Goal: Task Accomplishment & Management: Complete application form

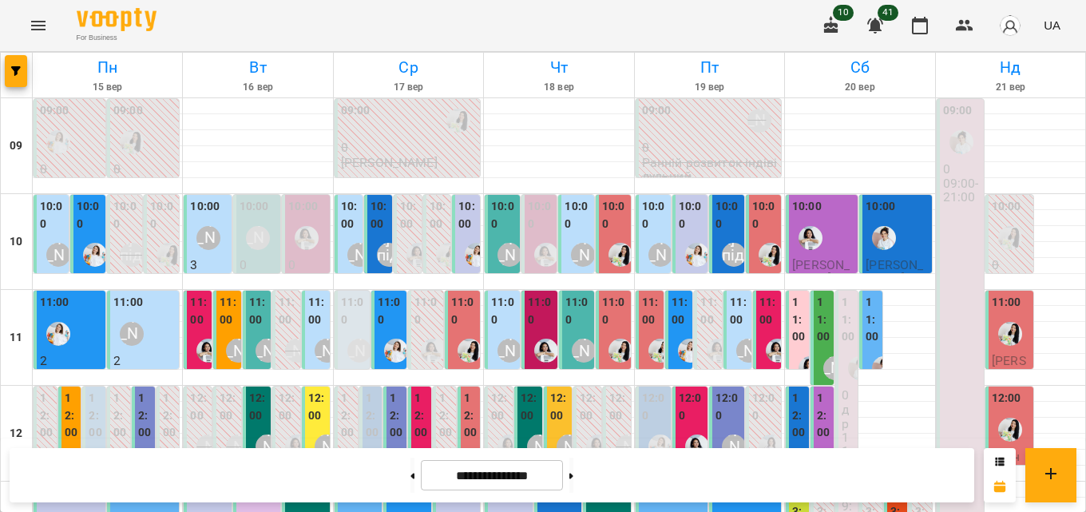
scroll to position [713, 0]
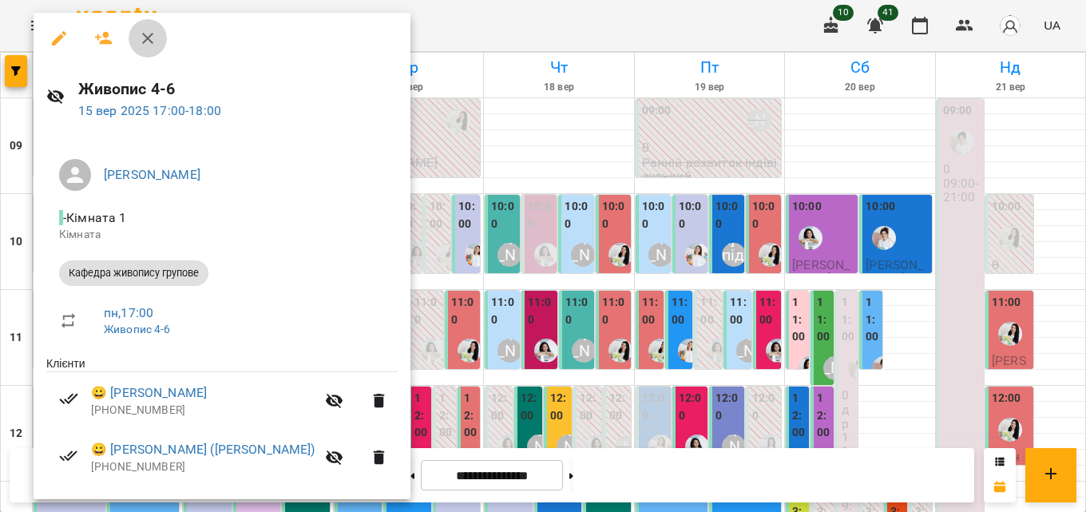
click at [148, 32] on icon "button" at bounding box center [147, 38] width 19 height 19
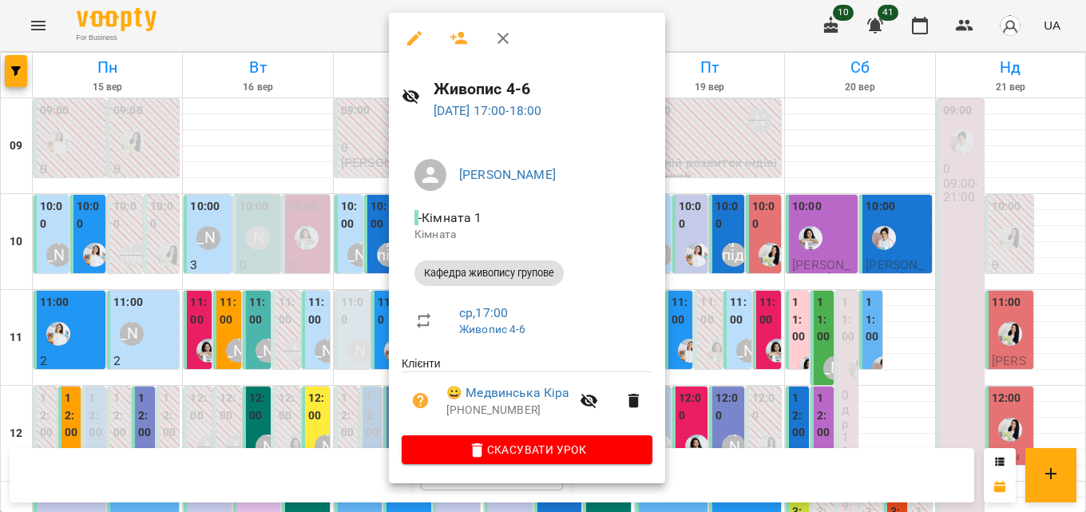
click at [503, 34] on icon "button" at bounding box center [503, 38] width 19 height 19
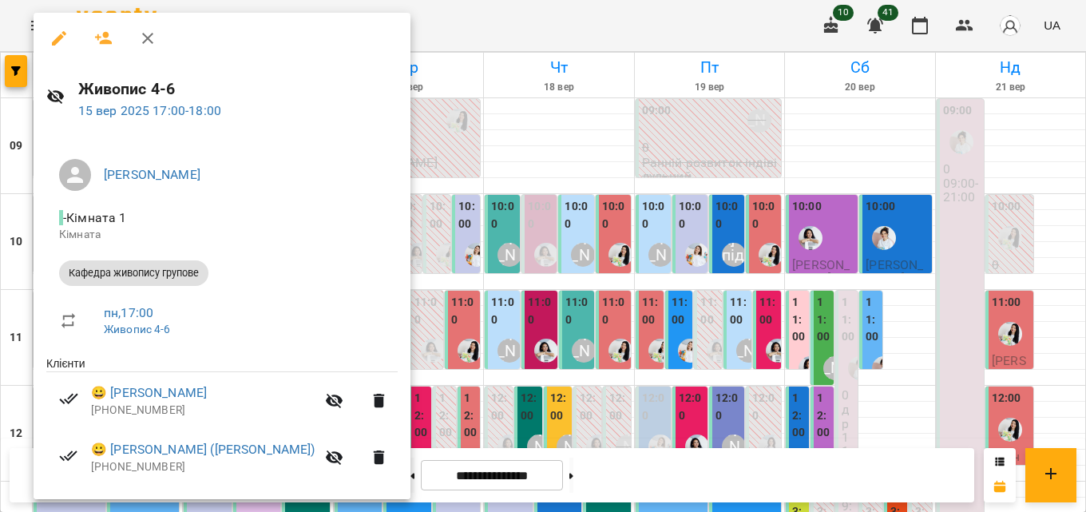
click at [160, 38] on button "button" at bounding box center [148, 38] width 38 height 38
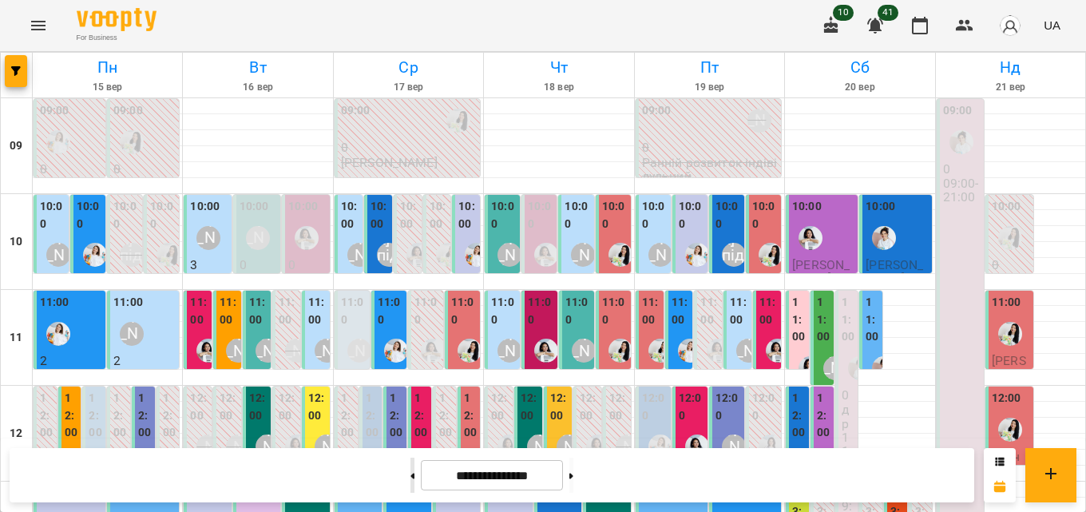
click at [411, 470] on button at bounding box center [413, 475] width 4 height 35
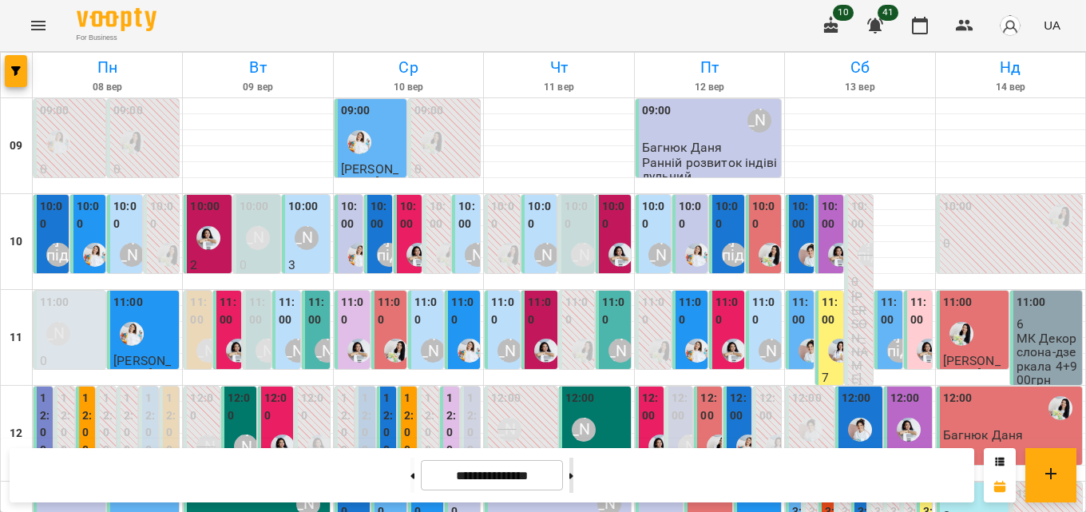
click at [574, 475] on button at bounding box center [572, 475] width 4 height 35
type input "**********"
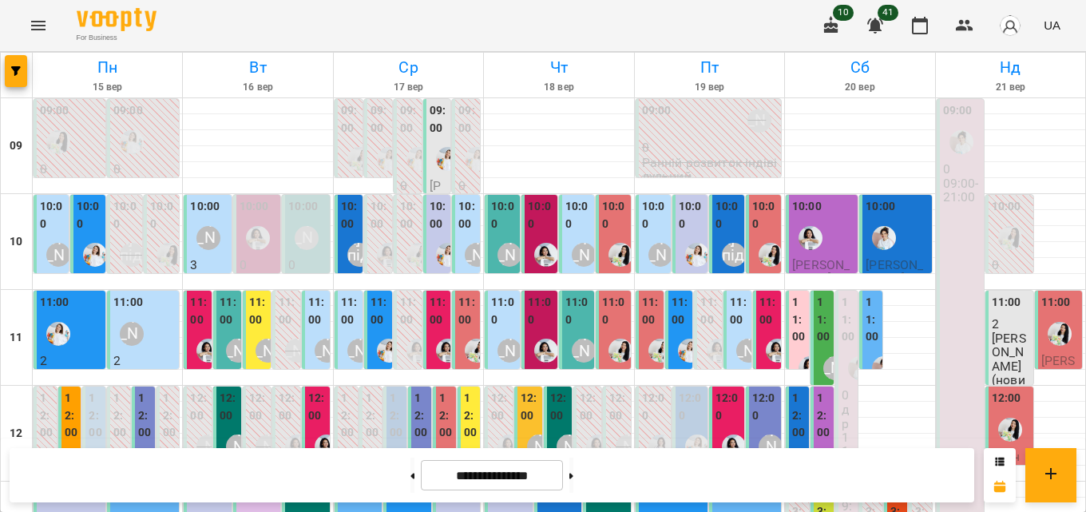
scroll to position [0, 0]
click at [345, 323] on label "11:00" at bounding box center [350, 311] width 18 height 34
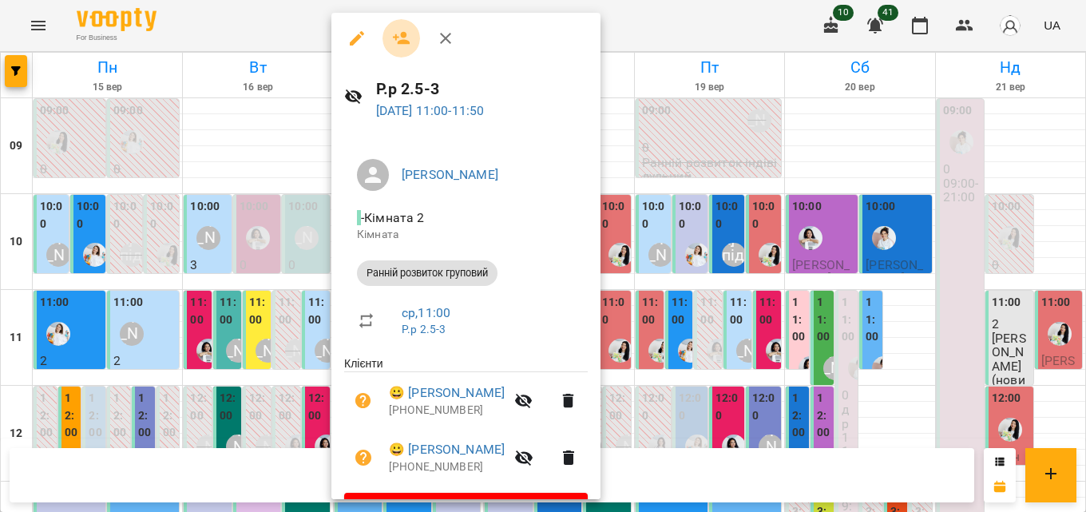
click at [409, 46] on icon "button" at bounding box center [401, 38] width 19 height 19
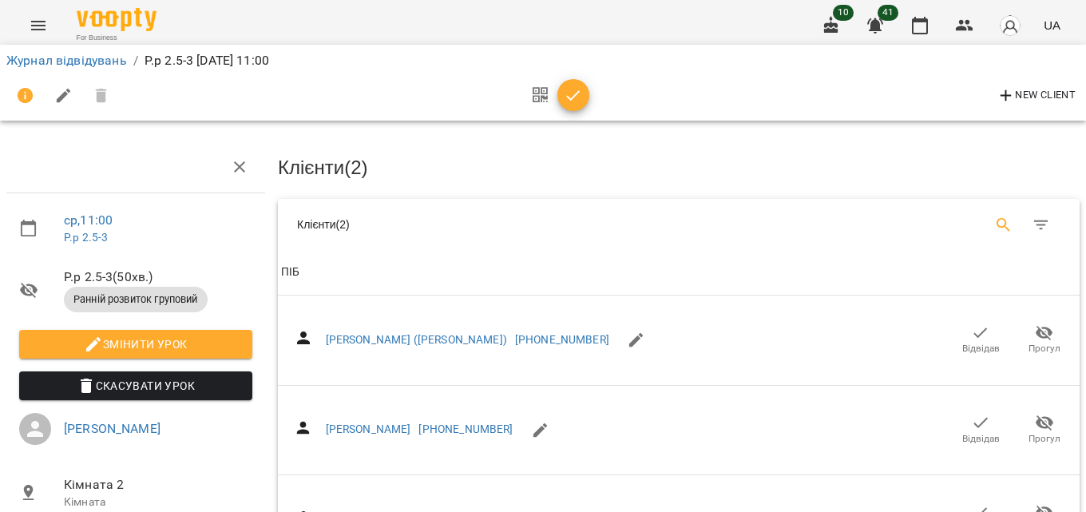
click at [985, 220] on button "Search" at bounding box center [1004, 225] width 38 height 38
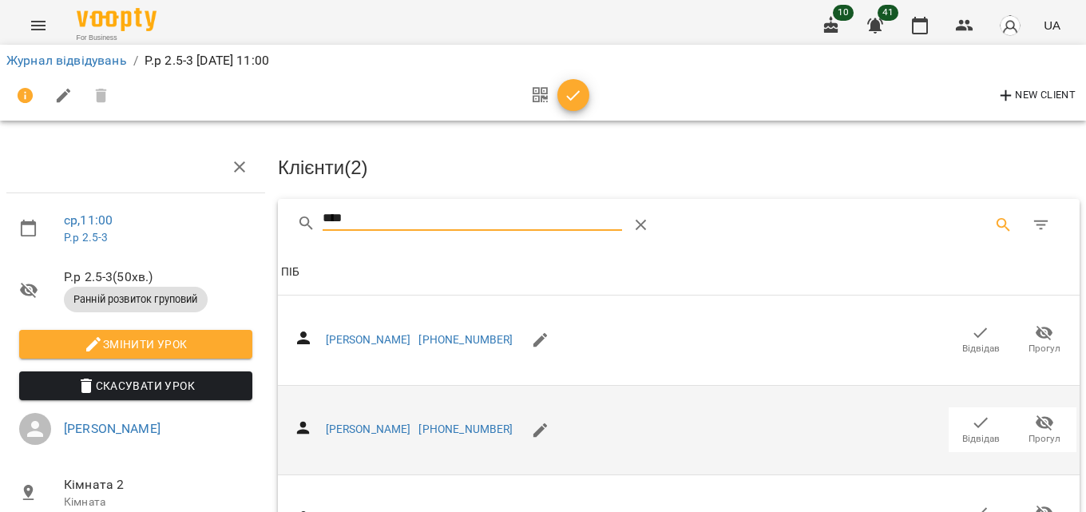
type input "****"
click at [972, 418] on icon "button" at bounding box center [980, 422] width 19 height 19
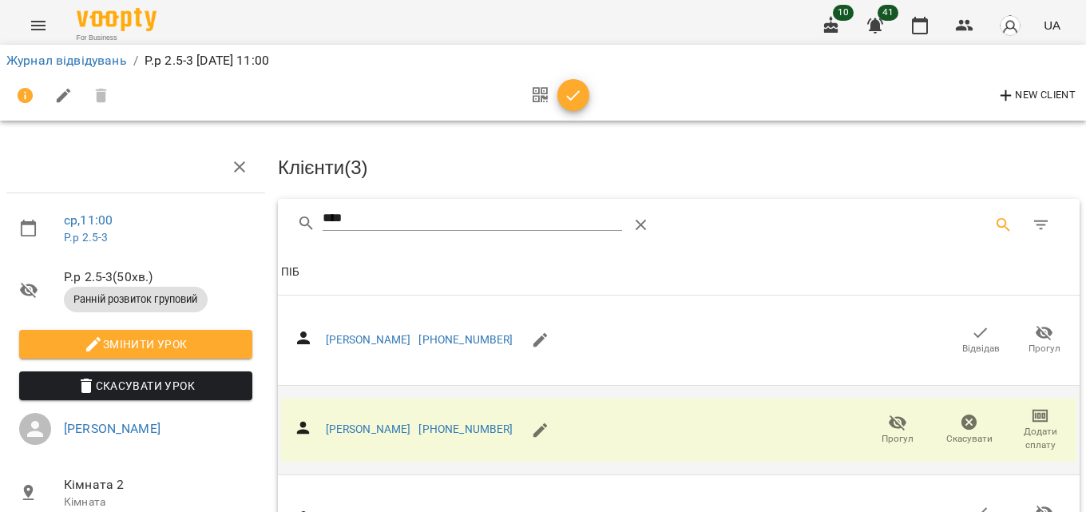
click at [576, 84] on button "button" at bounding box center [574, 95] width 32 height 32
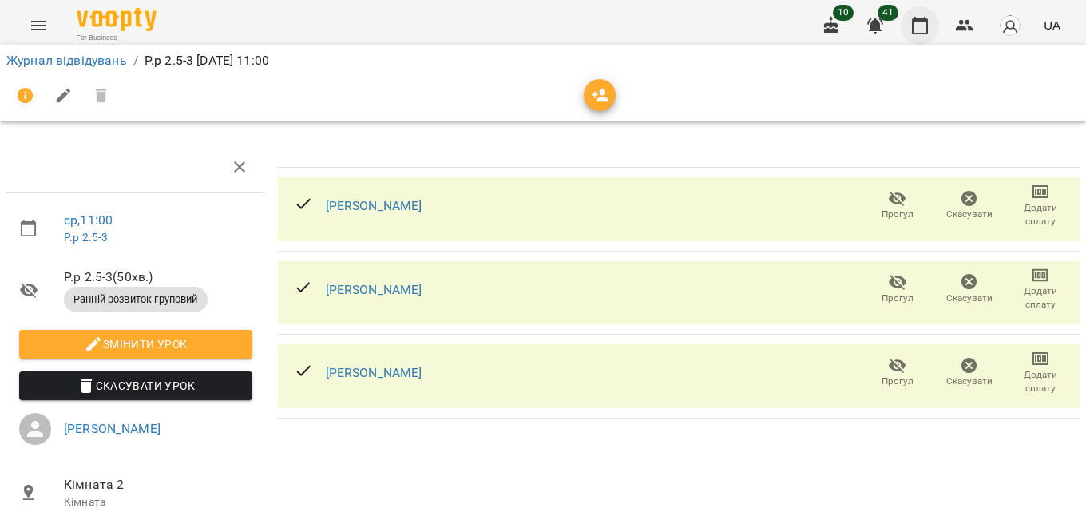
click at [928, 26] on icon "button" at bounding box center [920, 26] width 16 height 18
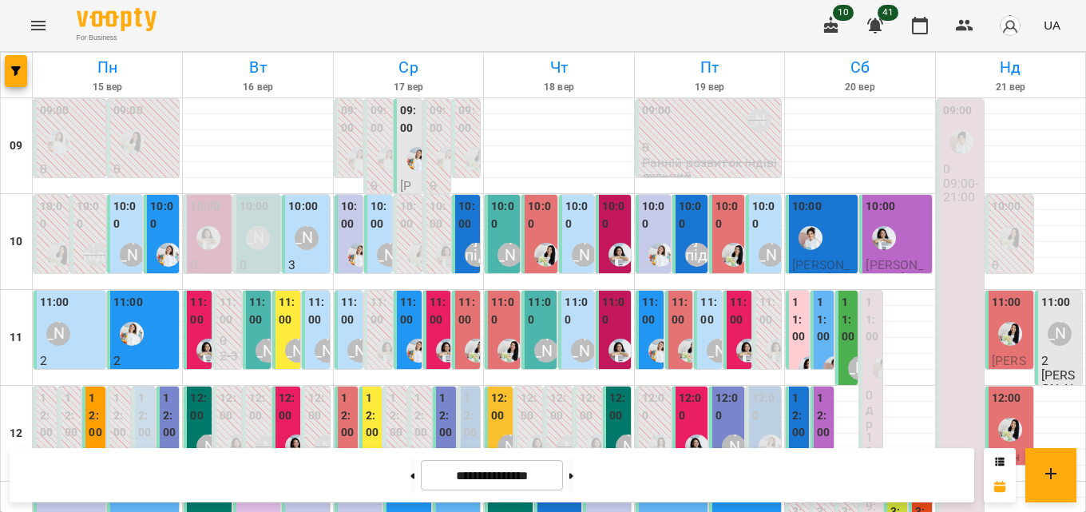
click at [345, 301] on label "11:00" at bounding box center [350, 311] width 18 height 34
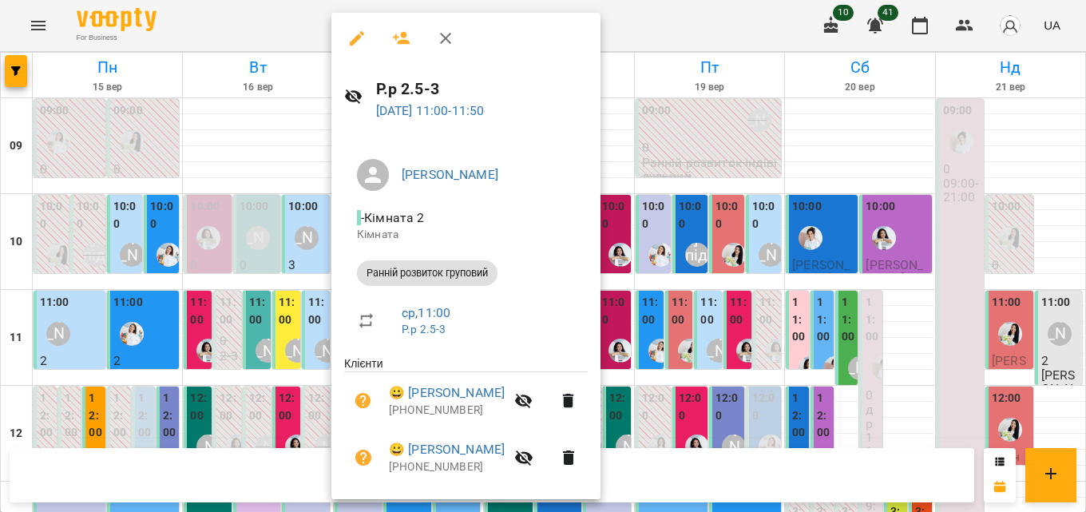
click at [457, 39] on button "button" at bounding box center [446, 38] width 38 height 38
